Goal: Task Accomplishment & Management: Complete application form

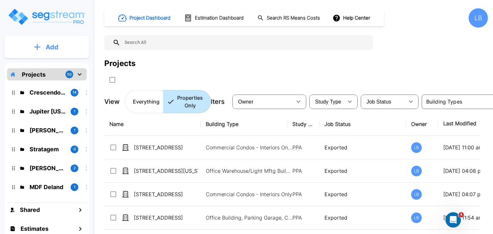
click at [43, 48] on button "Add" at bounding box center [46, 47] width 85 height 19
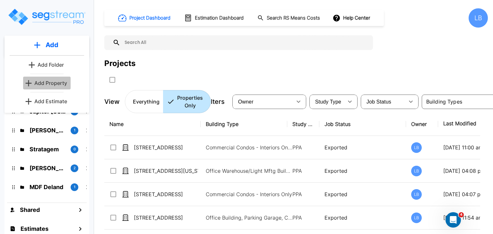
click at [53, 82] on p "Add Property" at bounding box center [50, 83] width 33 height 8
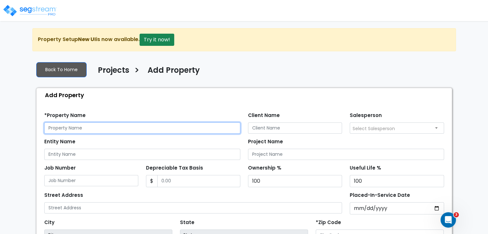
click at [92, 127] on input "text" at bounding box center [142, 128] width 196 height 11
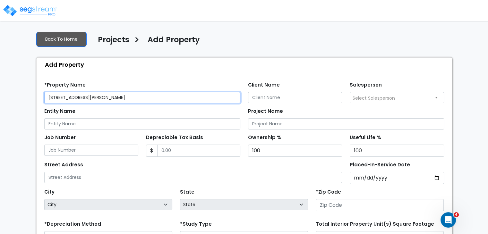
scroll to position [31, 0]
type input "[STREET_ADDRESS][PERSON_NAME]"
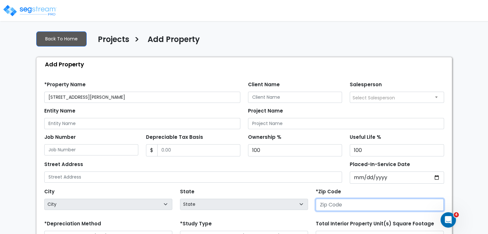
click at [334, 200] on input "number" at bounding box center [380, 205] width 128 height 12
type input "8"
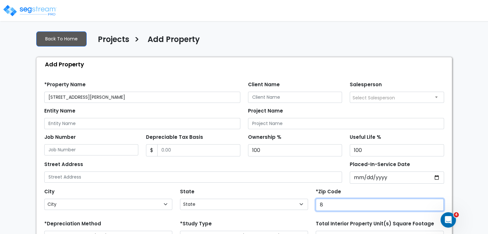
select select "CO"
type input "81611"
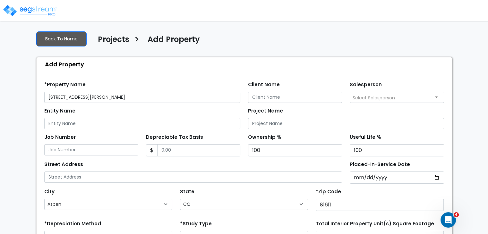
click at [279, 187] on div "State State National Average AB AK AL AR AZ [GEOGRAPHIC_DATA] CA CO CT DC DE FL…" at bounding box center [244, 200] width 136 height 26
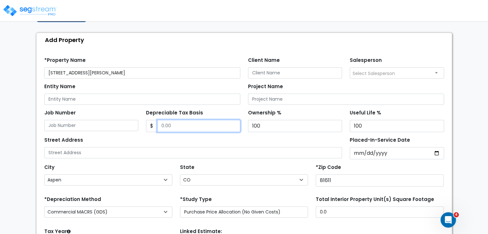
drag, startPoint x: 179, startPoint y: 127, endPoint x: 133, endPoint y: 126, distance: 46.5
click at [133, 126] on div "Job Number Depreciable Tax Basis $ Ownership % 100 100" at bounding box center [243, 118] width 407 height 27
drag, startPoint x: 188, startPoint y: 124, endPoint x: 135, endPoint y: 126, distance: 53.0
click at [135, 126] on div "Job Number Depreciable Tax Basis $ Ownership % 100 100" at bounding box center [243, 118] width 407 height 27
type input "1,628,288.26"
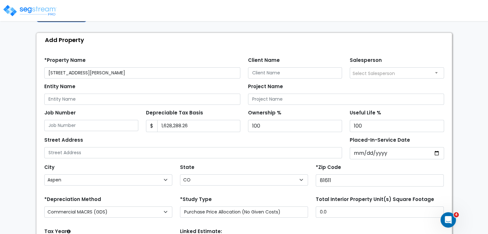
click at [225, 142] on div "Street Address" at bounding box center [193, 146] width 298 height 23
click at [354, 153] on input "Placed-In-Service Date" at bounding box center [397, 153] width 94 height 12
type input "0020-01-01"
select select "20"
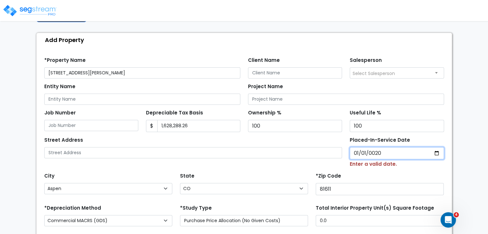
type input "0202-01-01"
select select "202"
type input "[DATE]"
select select "2025"
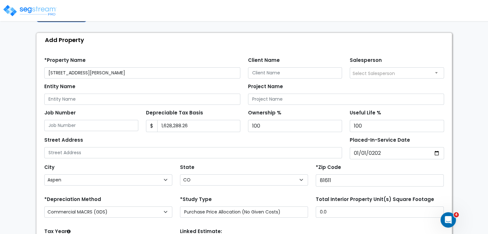
click at [336, 141] on div "Street Address" at bounding box center [193, 146] width 298 height 23
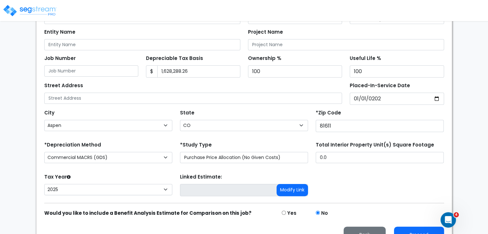
scroll to position [123, 0]
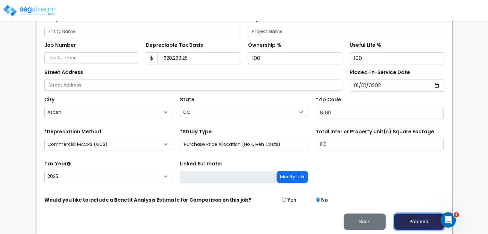
click at [410, 217] on button "Proceed" at bounding box center [419, 222] width 50 height 16
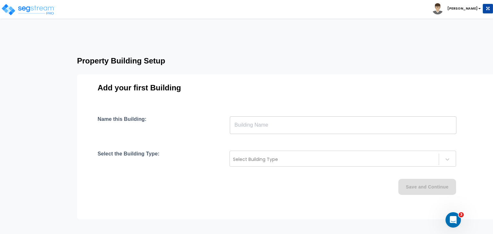
click at [269, 125] on input "text" at bounding box center [343, 125] width 226 height 18
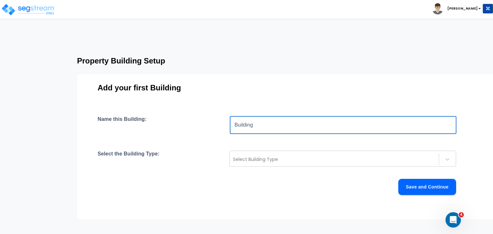
type input "Building"
click at [211, 139] on div "Name this Building: Building ​ Select the Building Type: Select Building Type S…" at bounding box center [287, 163] width 378 height 94
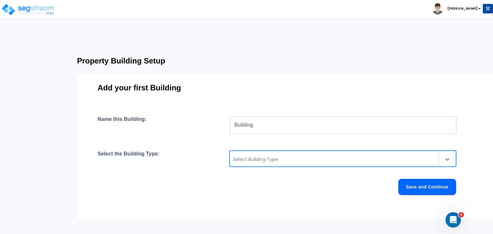
click at [251, 158] on div at bounding box center [334, 160] width 202 height 8
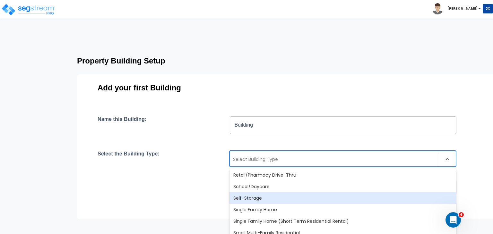
scroll to position [544, 0]
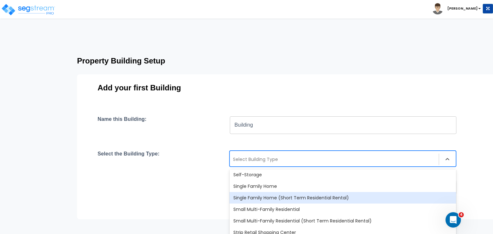
click at [282, 196] on div "Single Family Home (Short Term Residential Rental)" at bounding box center [342, 198] width 226 height 12
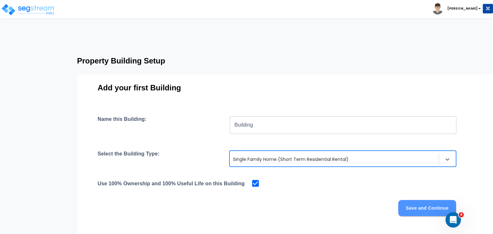
click at [413, 206] on button "Save and Continue" at bounding box center [427, 208] width 58 height 16
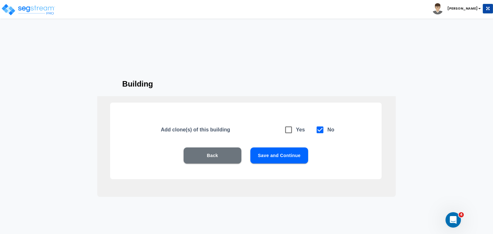
click at [286, 153] on button "Save and Continue" at bounding box center [279, 156] width 58 height 16
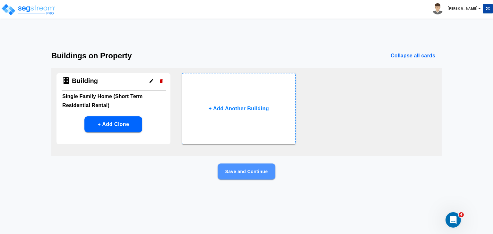
click at [245, 172] on button "Save and Continue" at bounding box center [247, 172] width 58 height 16
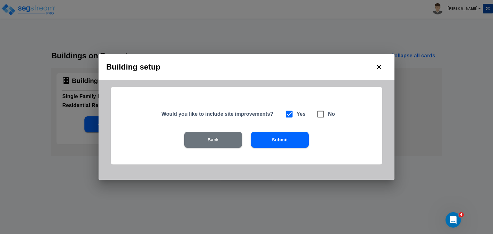
click at [278, 144] on button "Submit" at bounding box center [280, 140] width 58 height 16
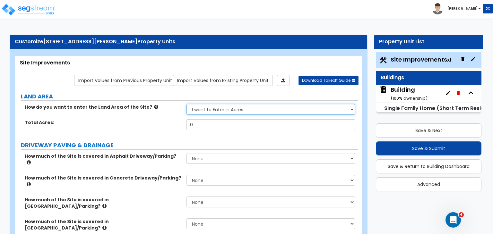
click at [214, 108] on select "I want to Enter in [GEOGRAPHIC_DATA] I want to Enter in Square Feet" at bounding box center [270, 109] width 168 height 11
select select "2"
click at [186, 104] on select "I want to Enter in [GEOGRAPHIC_DATA] I want to Enter in Square Feet" at bounding box center [270, 109] width 168 height 11
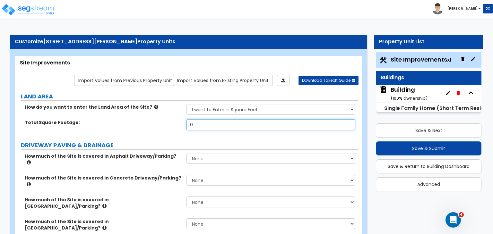
drag, startPoint x: 209, startPoint y: 126, endPoint x: 167, endPoint y: 124, distance: 42.7
click at [167, 124] on div "Total Square Footage: 0" at bounding box center [186, 126] width 343 height 15
type input "31,551"
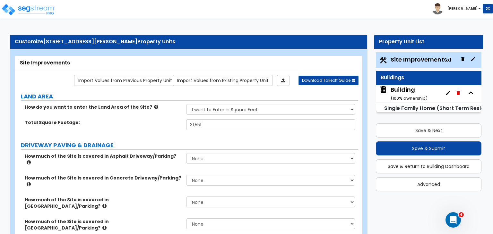
click at [163, 123] on label "Total Square Footage:" at bounding box center [103, 122] width 157 height 6
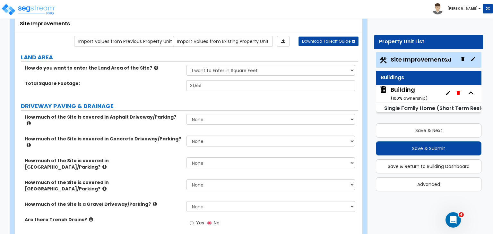
scroll to position [39, 0]
click at [161, 90] on div "Total Square Footage: 31,551" at bounding box center [186, 87] width 343 height 15
